Goal: Task Accomplishment & Management: Manage account settings

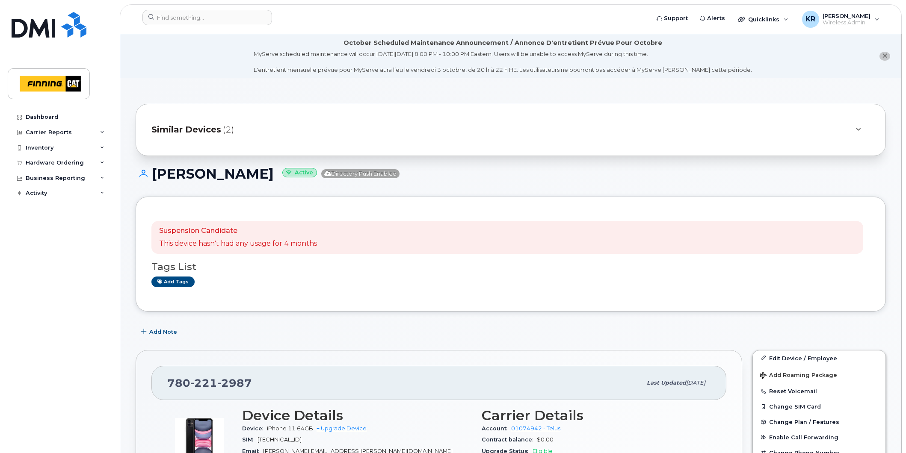
scroll to position [47, 0]
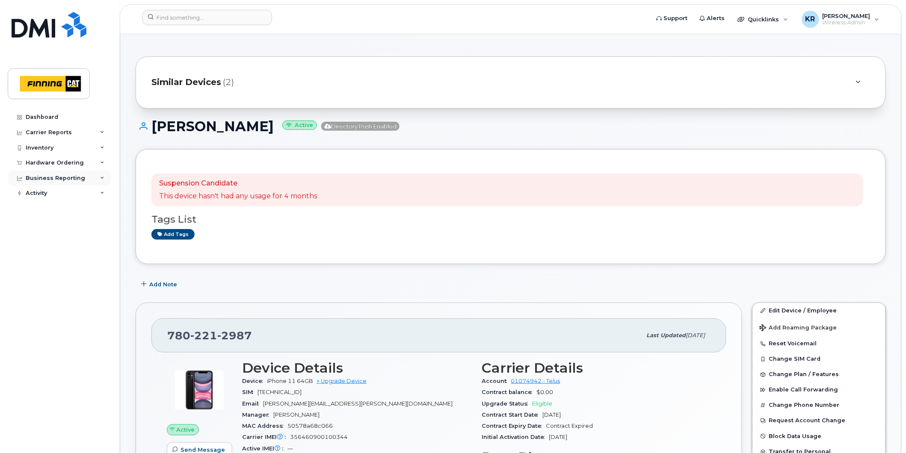
click at [55, 177] on div "Business Reporting" at bounding box center [55, 178] width 59 height 7
click at [60, 133] on div "Carrier Reports" at bounding box center [49, 132] width 46 height 7
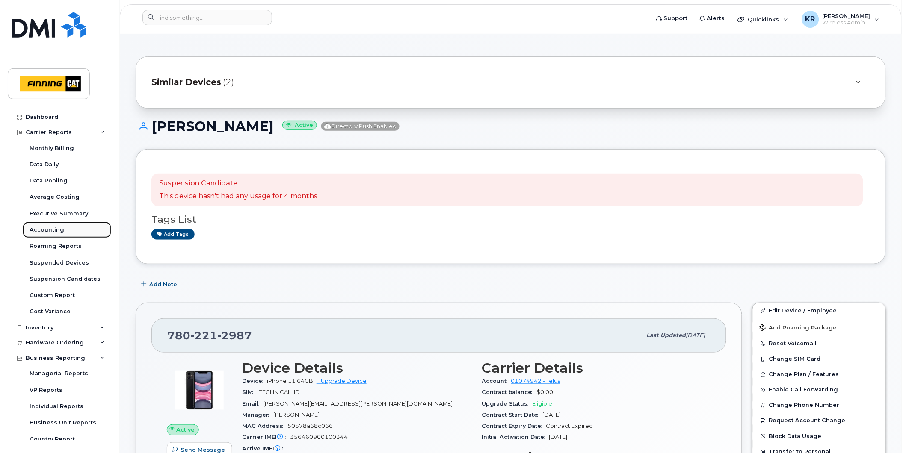
click at [59, 226] on div "Accounting" at bounding box center [47, 230] width 35 height 8
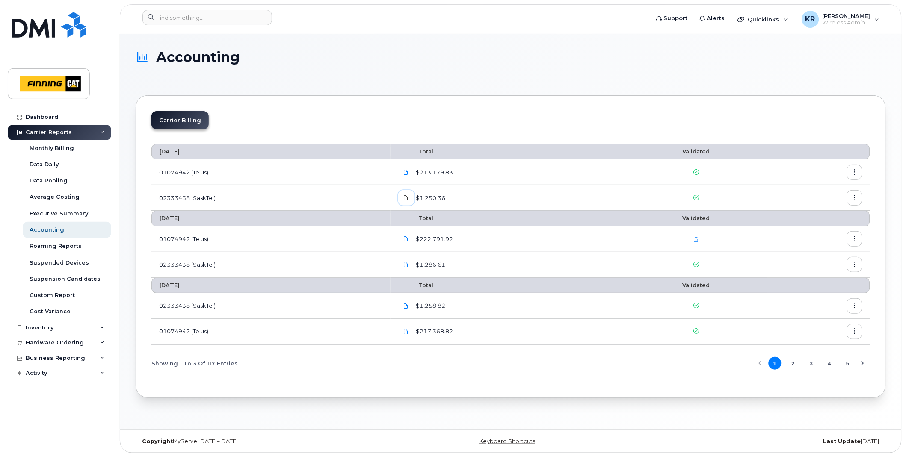
click at [407, 198] on icon at bounding box center [406, 197] width 5 height 5
click at [852, 201] on button "button" at bounding box center [854, 197] width 15 height 15
click at [815, 231] on span "Download" at bounding box center [815, 233] width 33 height 8
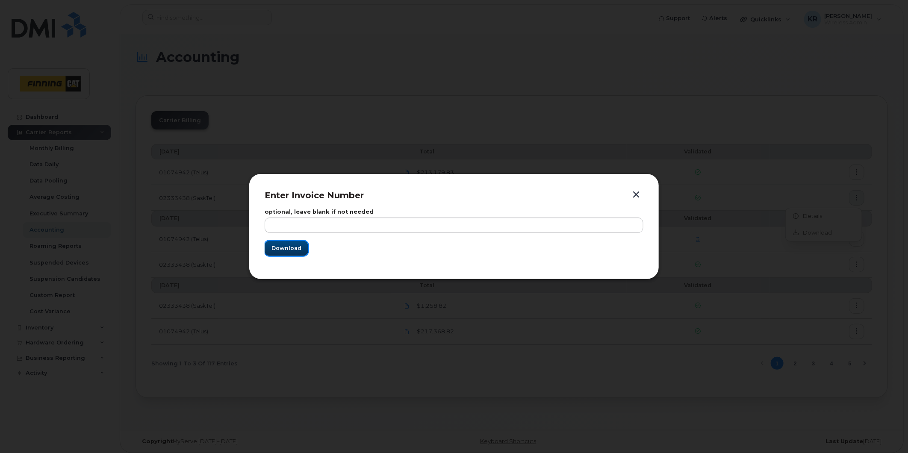
click at [287, 247] on span "Download" at bounding box center [287, 248] width 30 height 8
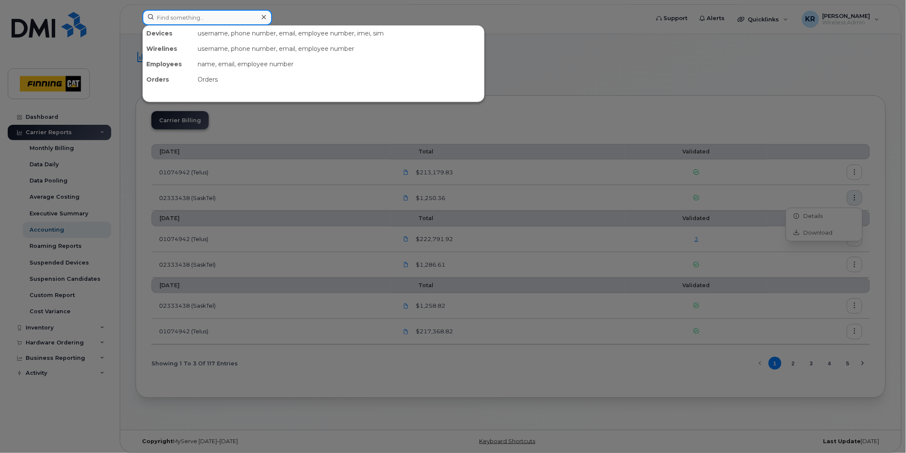
click at [186, 15] on input at bounding box center [207, 17] width 130 height 15
type input "shawn reich"
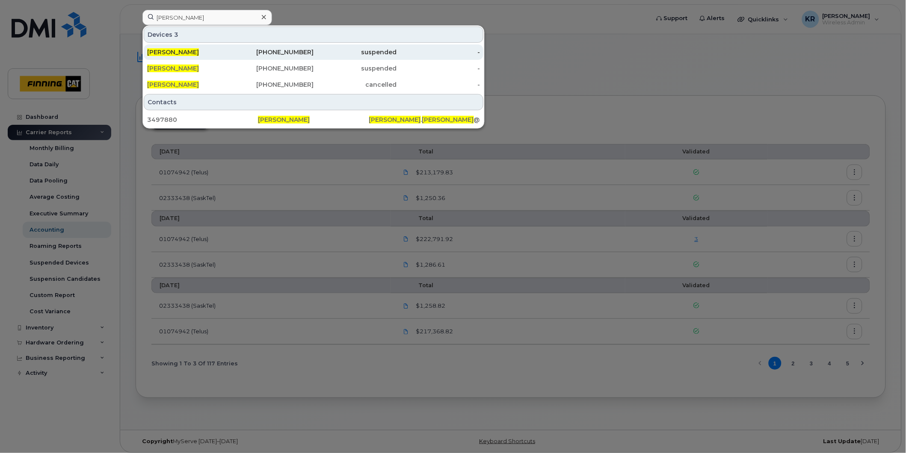
click at [312, 52] on div "236-597-0899" at bounding box center [272, 52] width 83 height 9
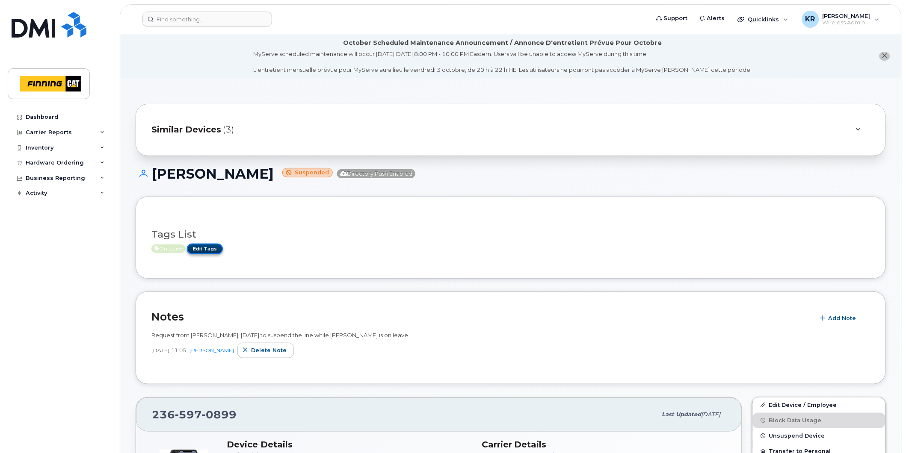
click at [203, 249] on link "Edit Tags" at bounding box center [205, 249] width 36 height 11
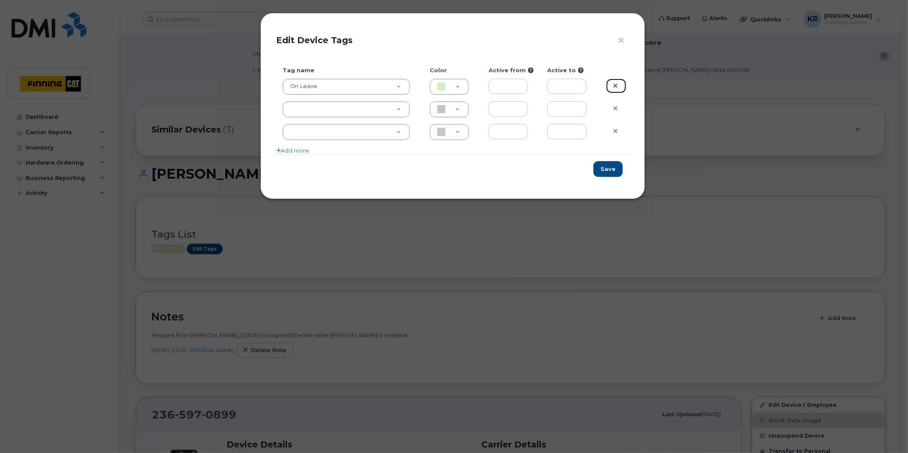
click at [613, 85] on icon at bounding box center [615, 86] width 5 height 6
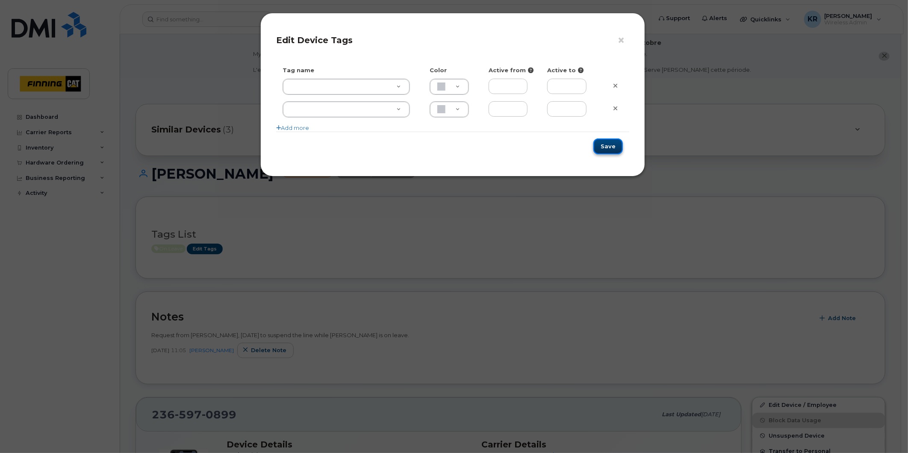
click at [603, 148] on button "Save" at bounding box center [609, 147] width 30 height 16
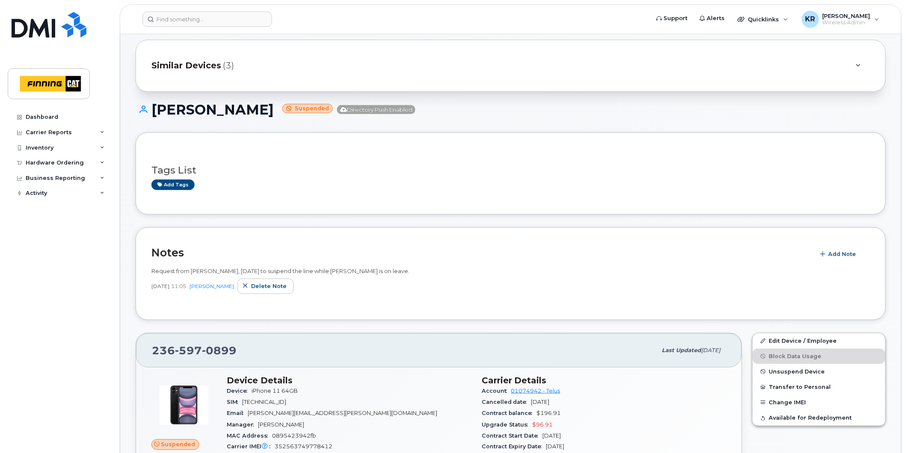
scroll to position [47, 0]
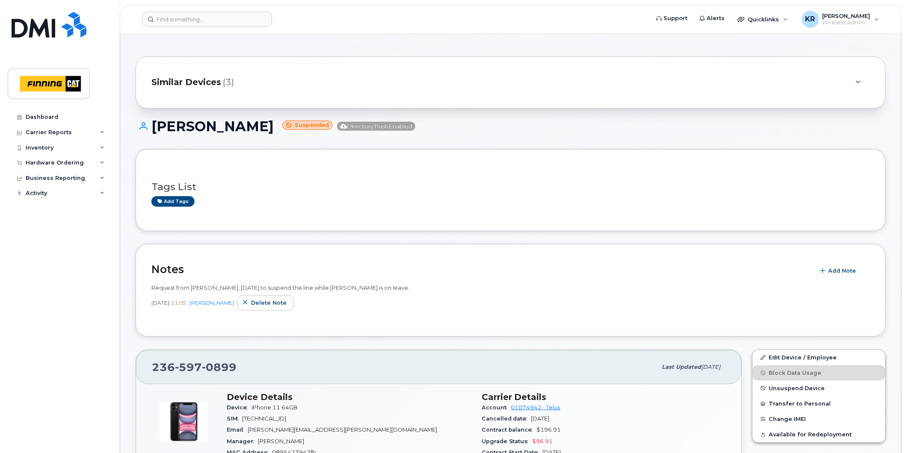
click at [198, 83] on span "Similar Devices" at bounding box center [186, 82] width 70 height 12
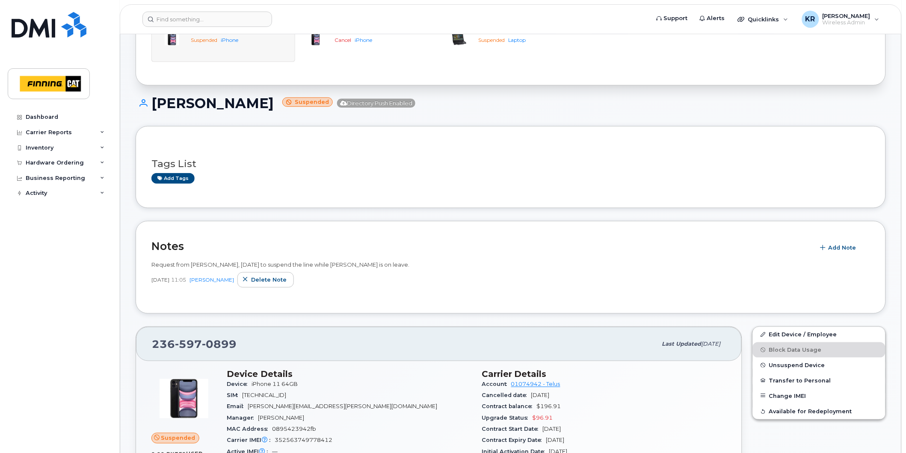
scroll to position [142, 0]
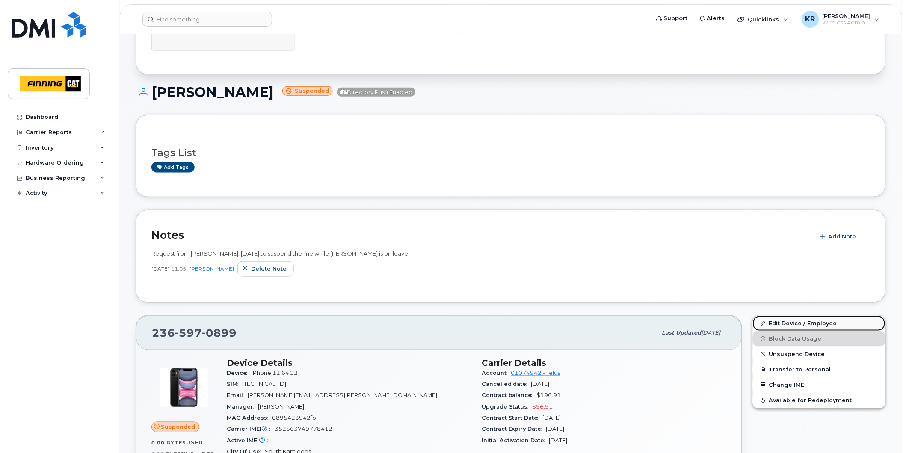
click at [790, 323] on link "Edit Device / Employee" at bounding box center [819, 323] width 133 height 15
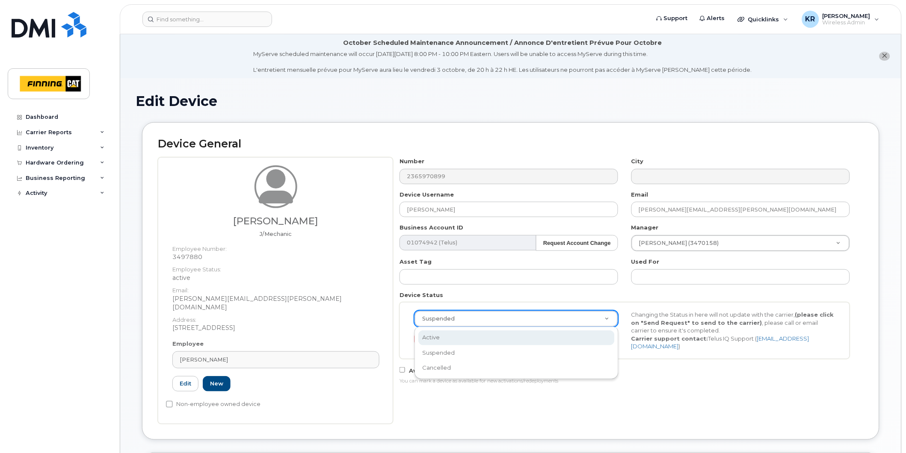
select select "active"
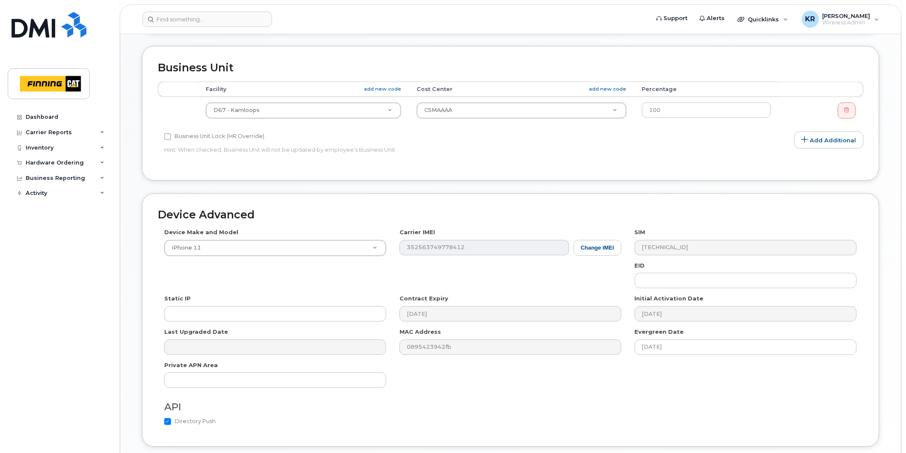
scroll to position [464, 0]
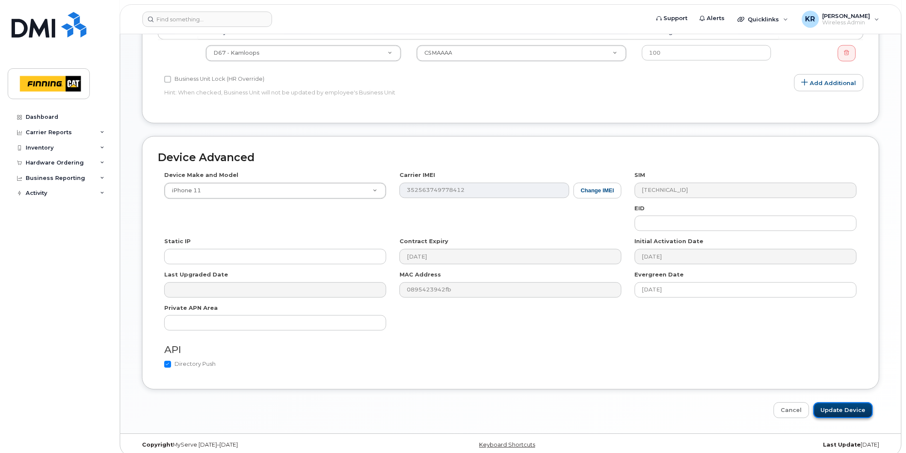
click at [832, 403] on input "Update Device" at bounding box center [842, 411] width 59 height 16
type input "Saving..."
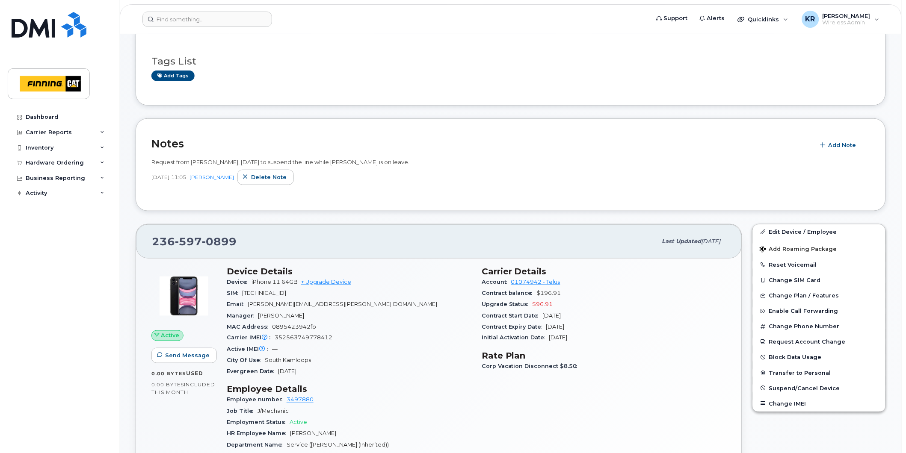
scroll to position [190, 0]
